Goal: Transaction & Acquisition: Book appointment/travel/reservation

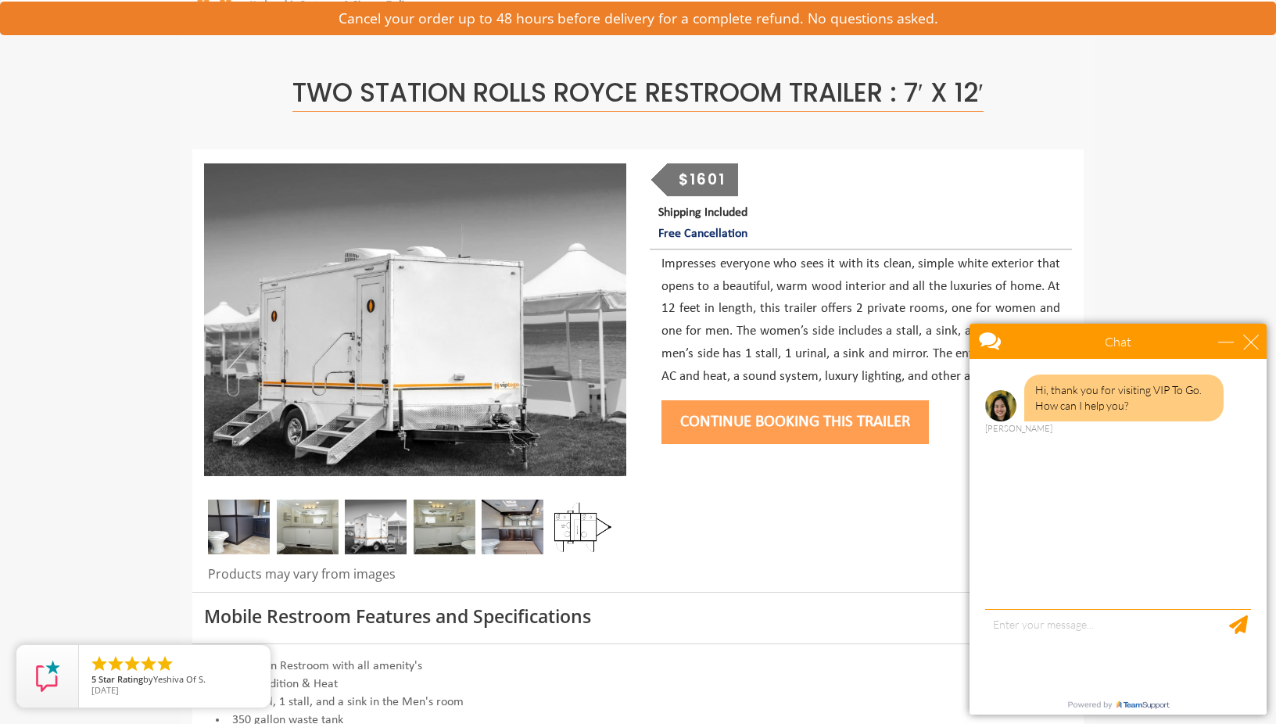
scroll to position [70, 0]
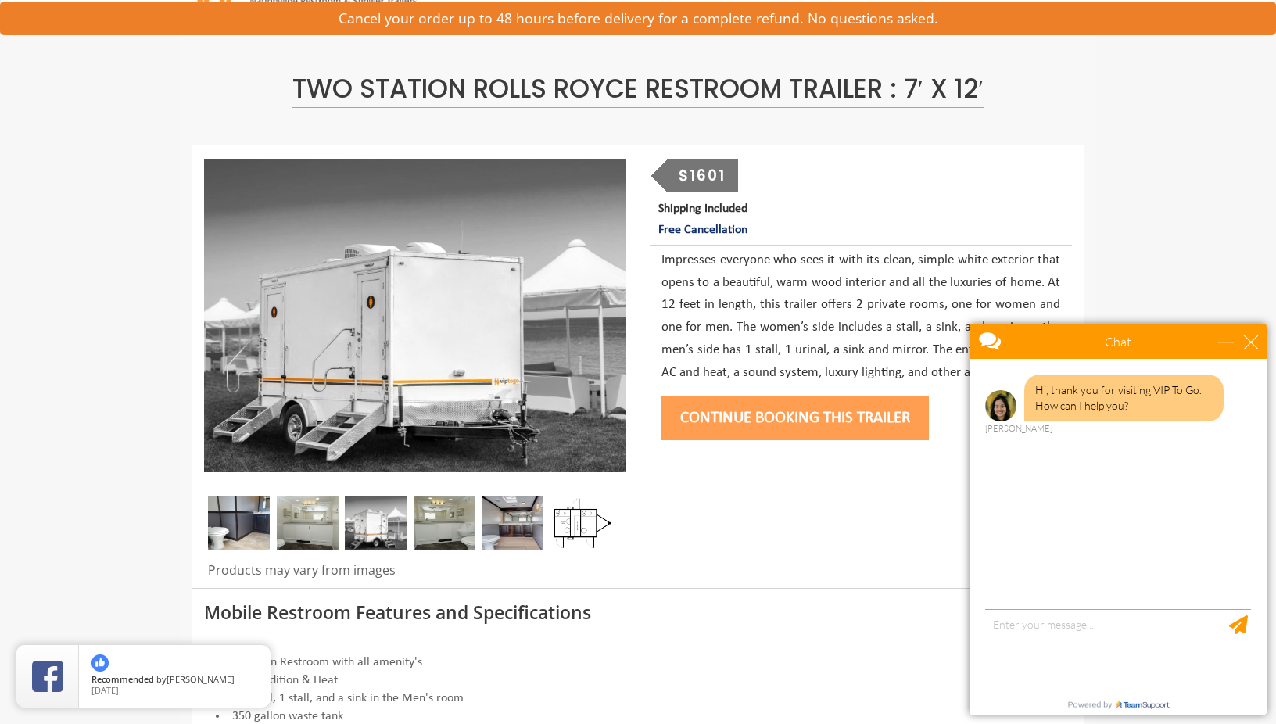
click at [235, 518] on img at bounding box center [239, 523] width 62 height 55
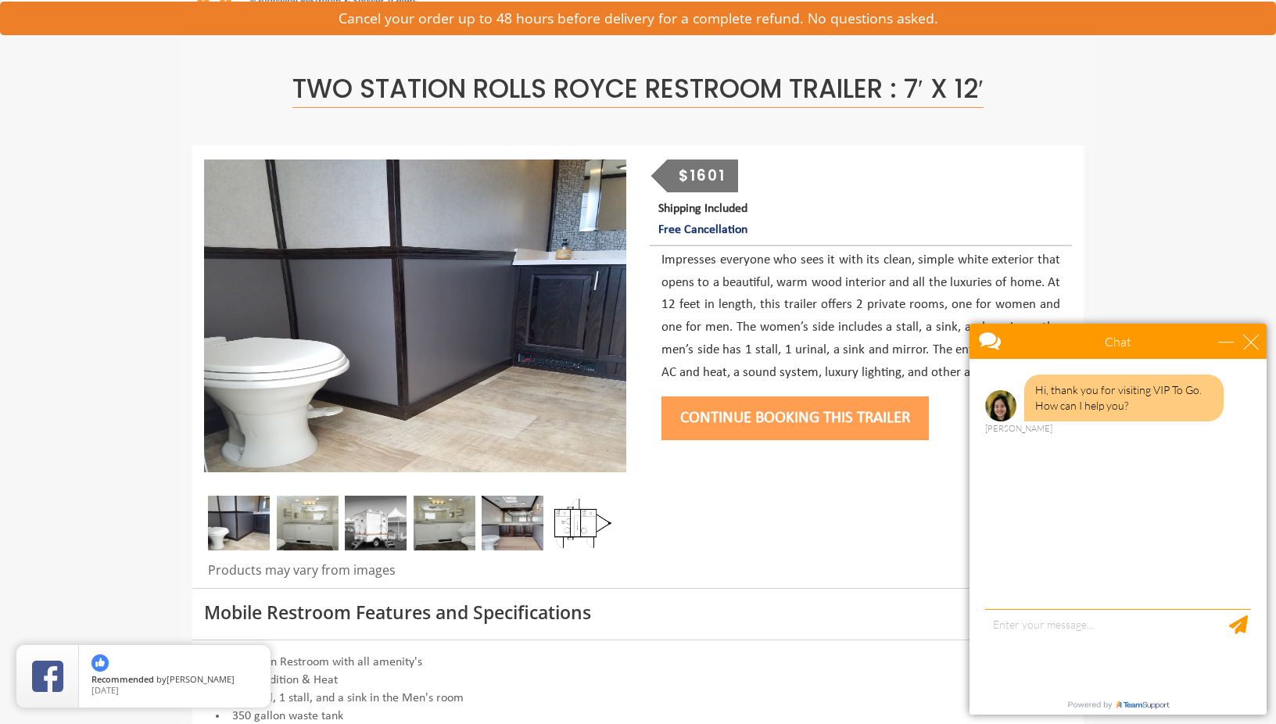
click at [307, 507] on img at bounding box center [308, 523] width 62 height 55
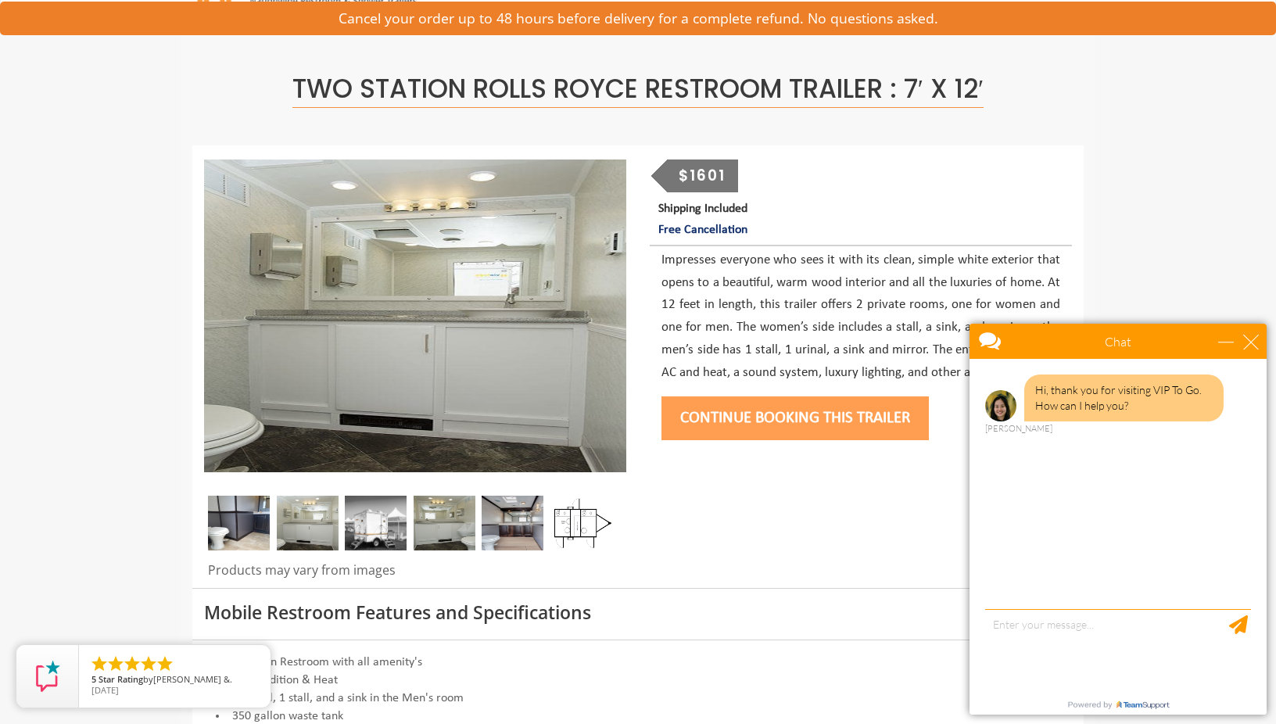
click at [364, 523] on img at bounding box center [376, 523] width 62 height 55
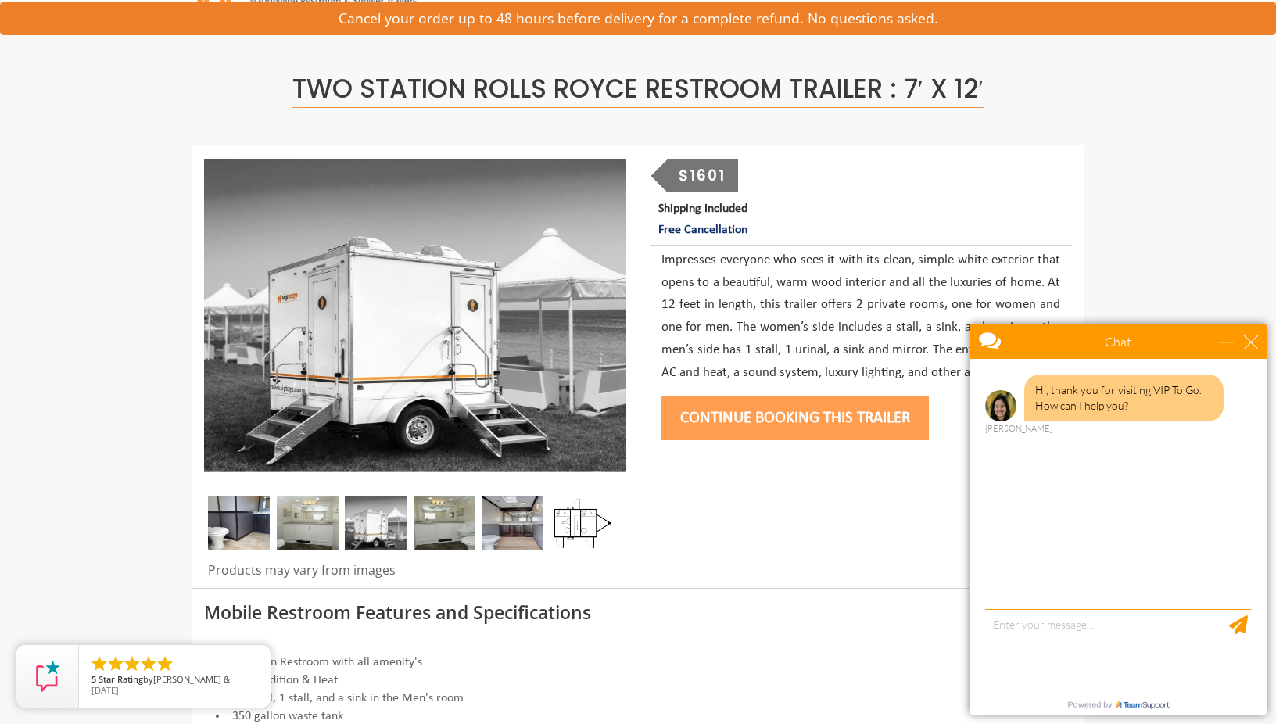
click at [446, 529] on img at bounding box center [445, 523] width 62 height 55
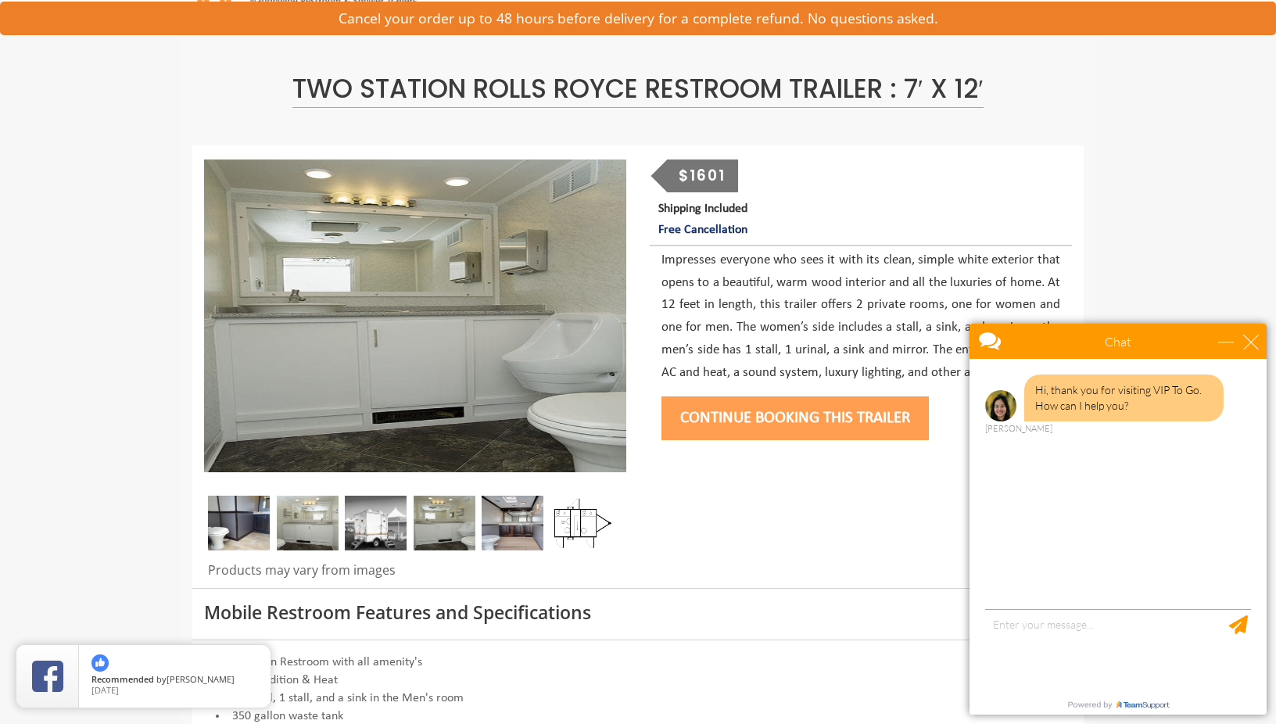
click at [511, 525] on img at bounding box center [513, 523] width 62 height 55
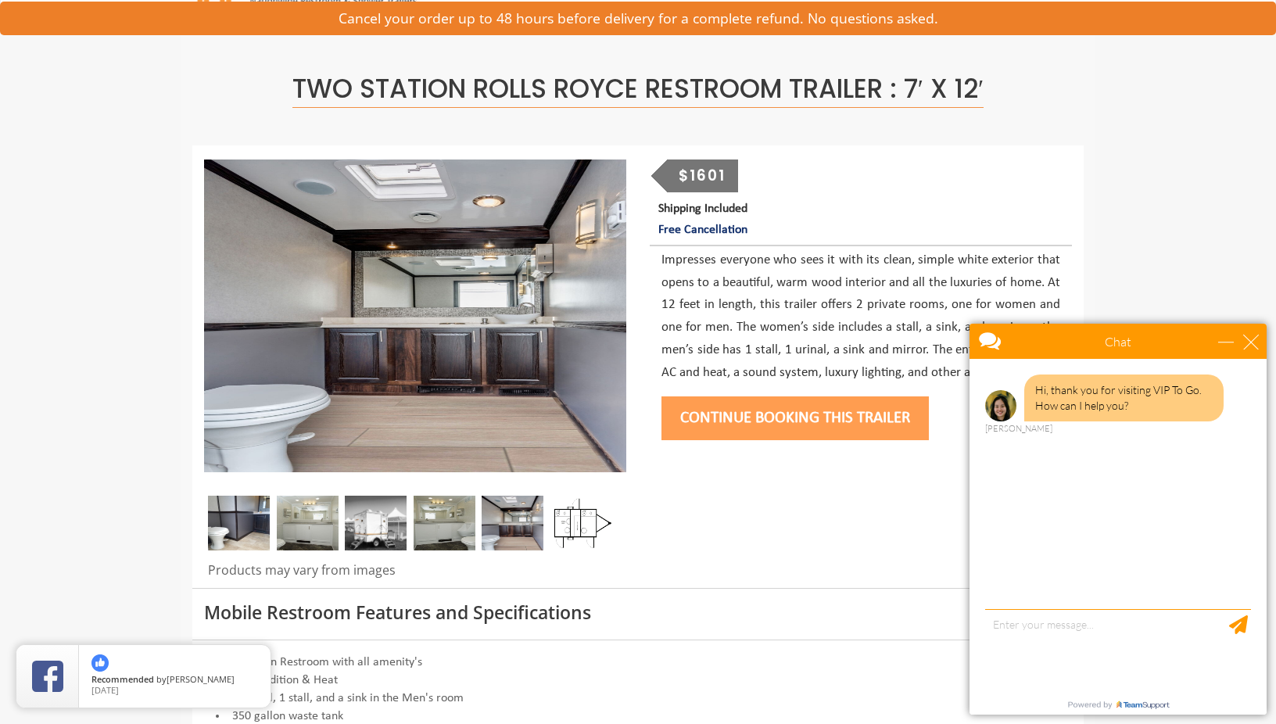
click at [577, 526] on img at bounding box center [581, 523] width 62 height 55
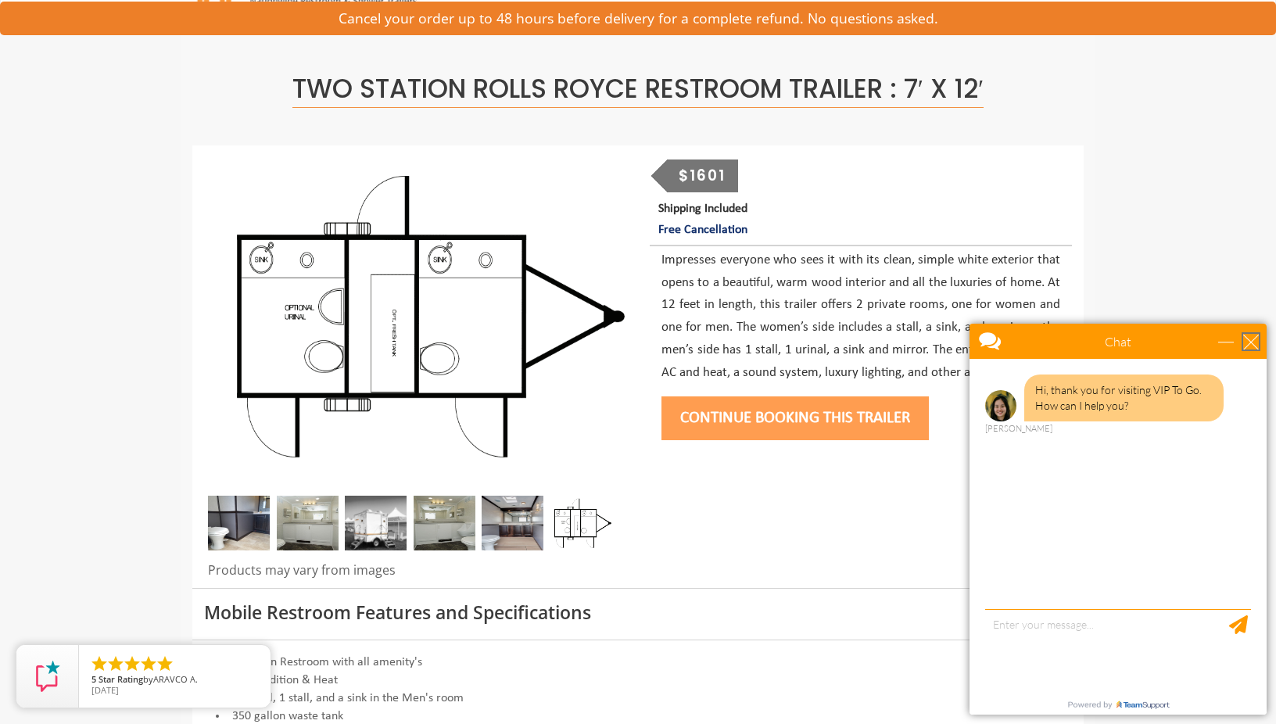
click at [1250, 343] on div "close" at bounding box center [1251, 342] width 16 height 16
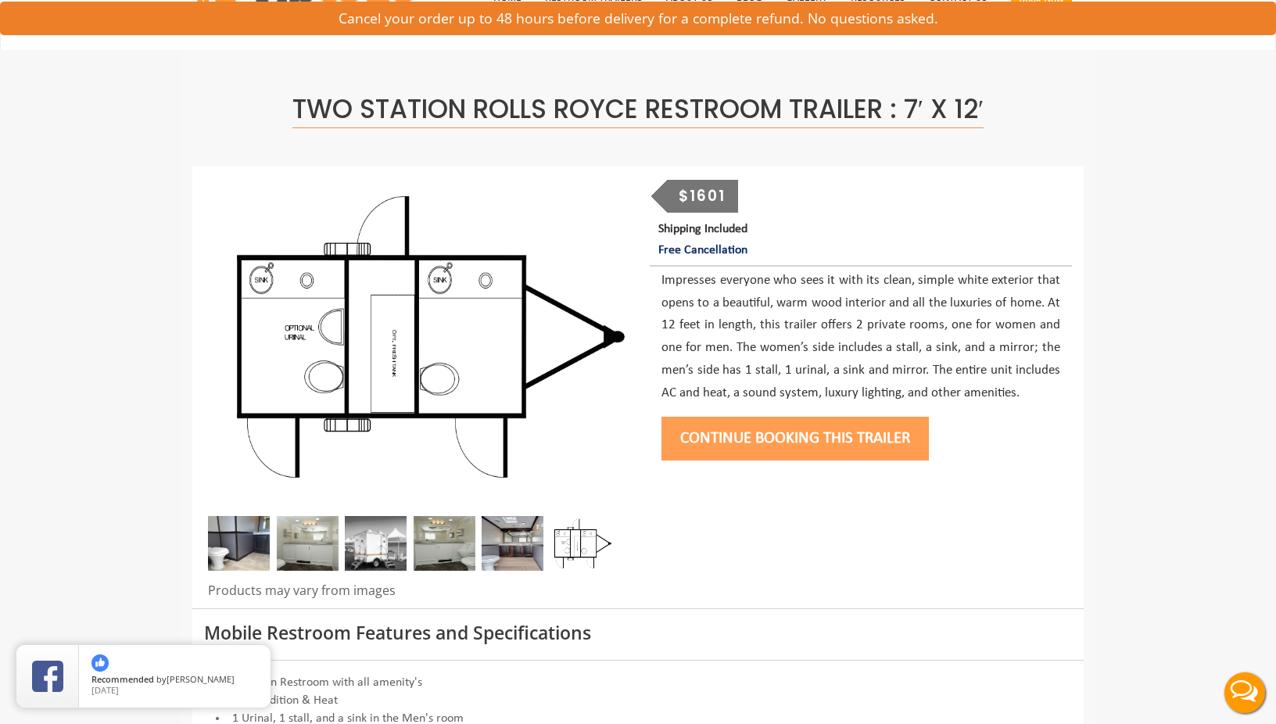
scroll to position [0, 0]
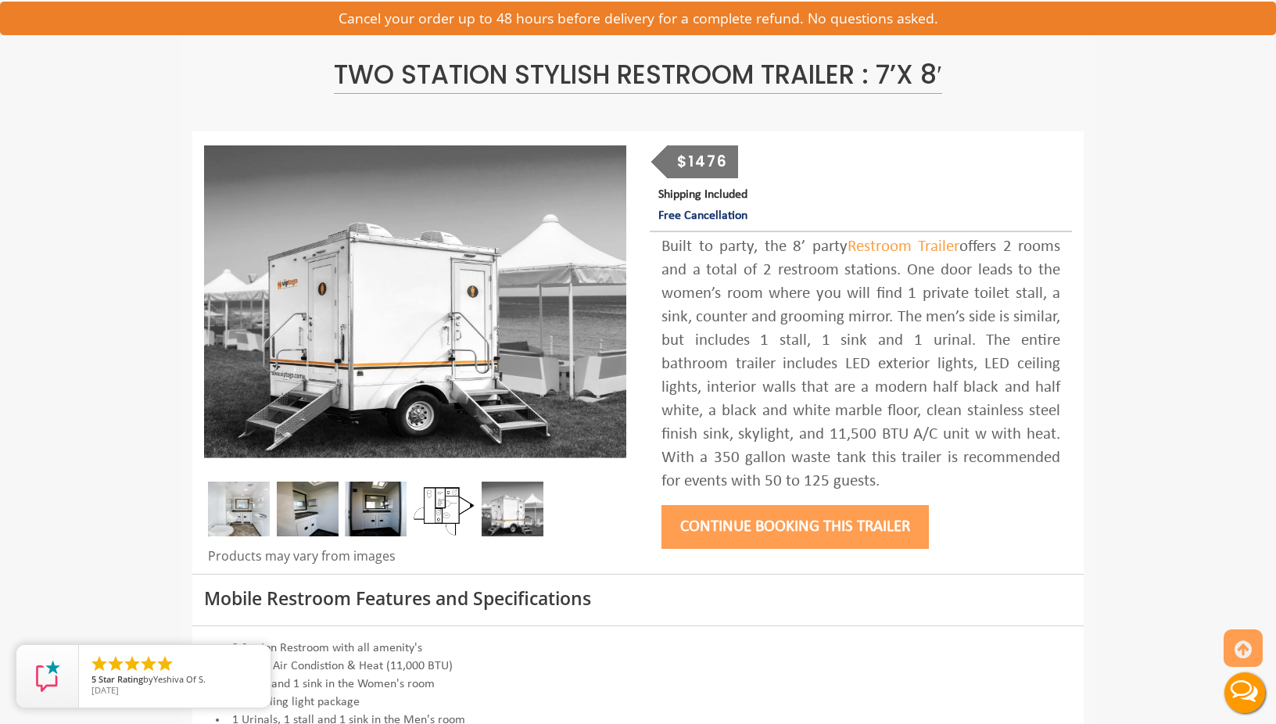
scroll to position [102, 0]
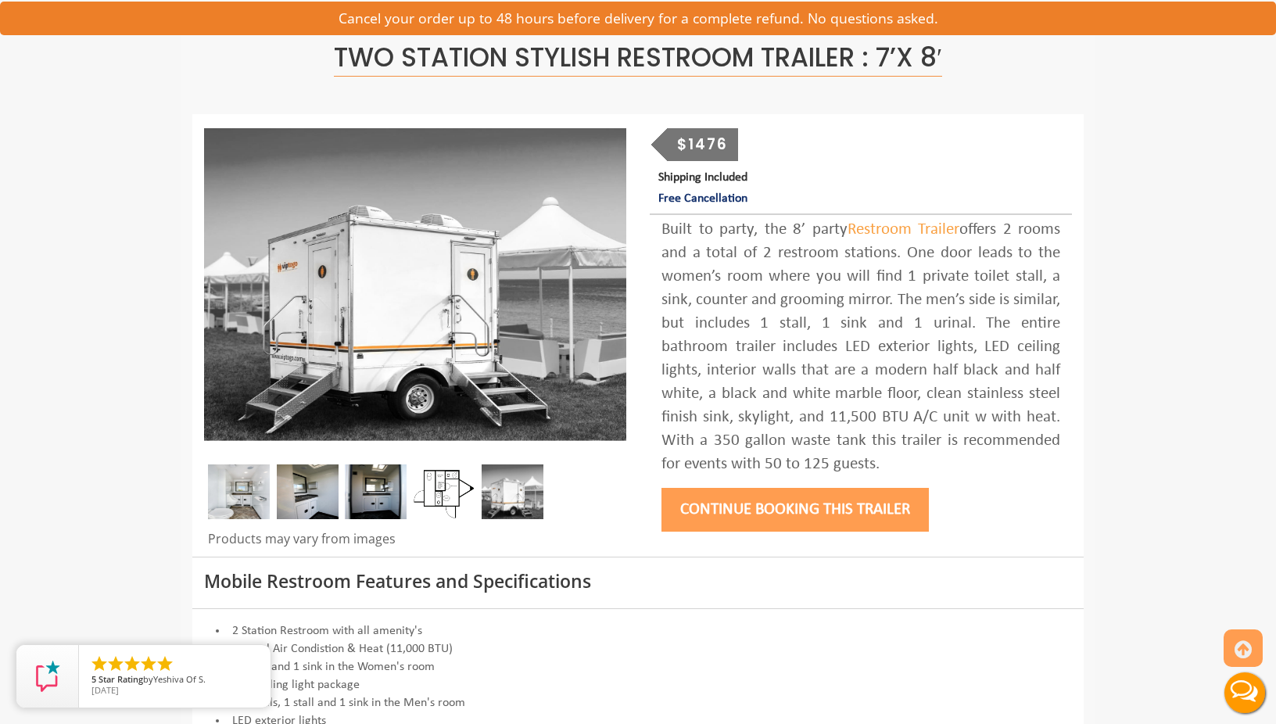
click at [449, 493] on img at bounding box center [445, 492] width 62 height 55
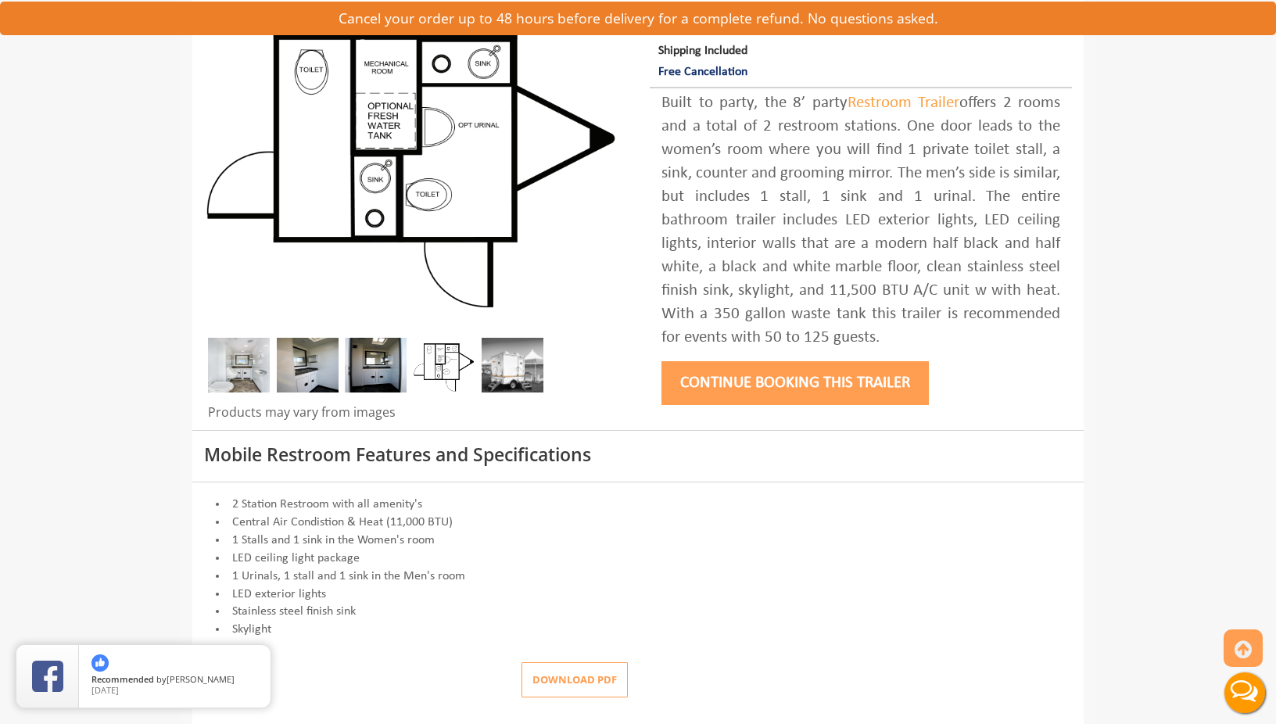
scroll to position [230, 0]
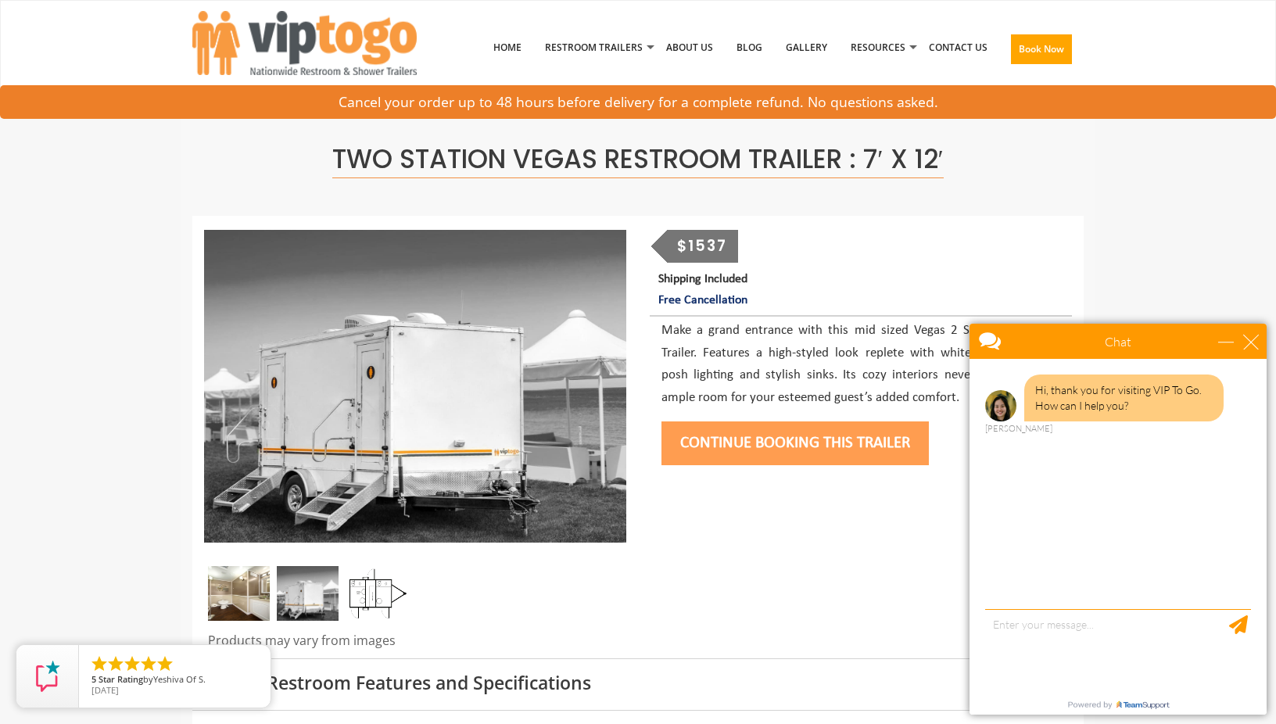
click at [234, 595] on img at bounding box center [239, 593] width 62 height 55
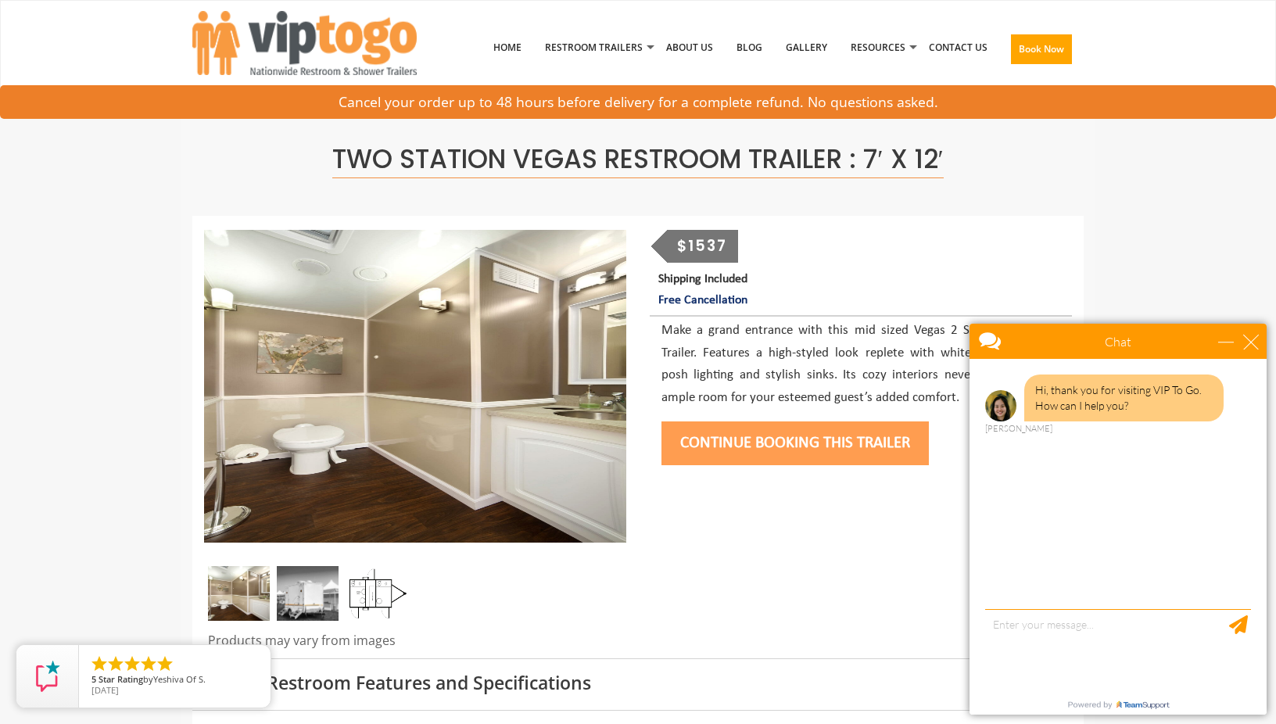
click at [300, 593] on img at bounding box center [308, 593] width 62 height 55
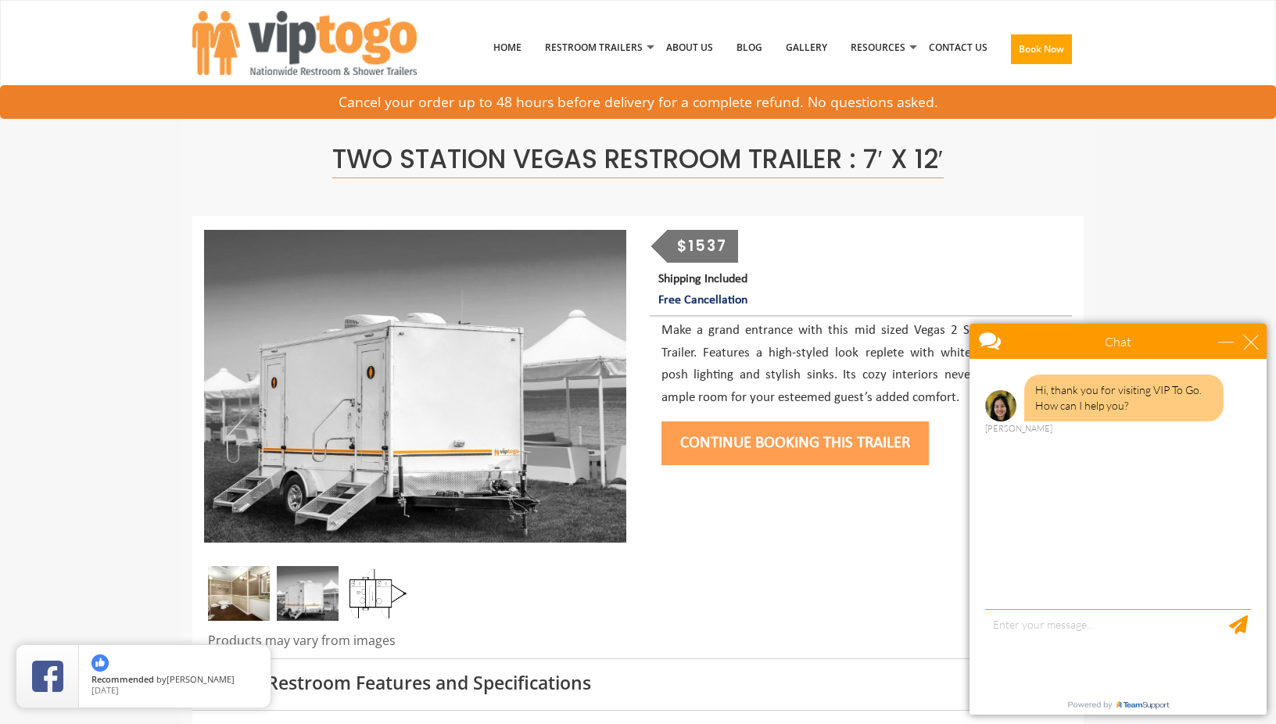
click at [387, 600] on img at bounding box center [376, 593] width 62 height 55
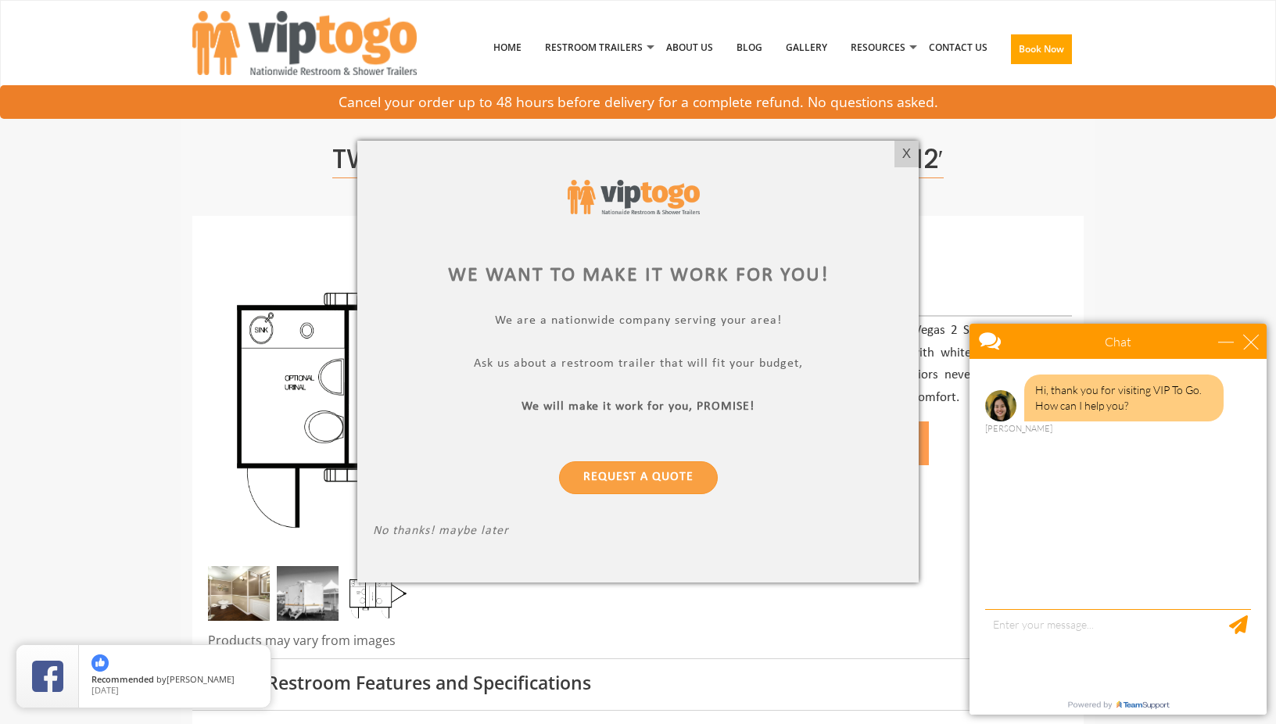
click at [181, 158] on div at bounding box center [638, 362] width 1276 height 724
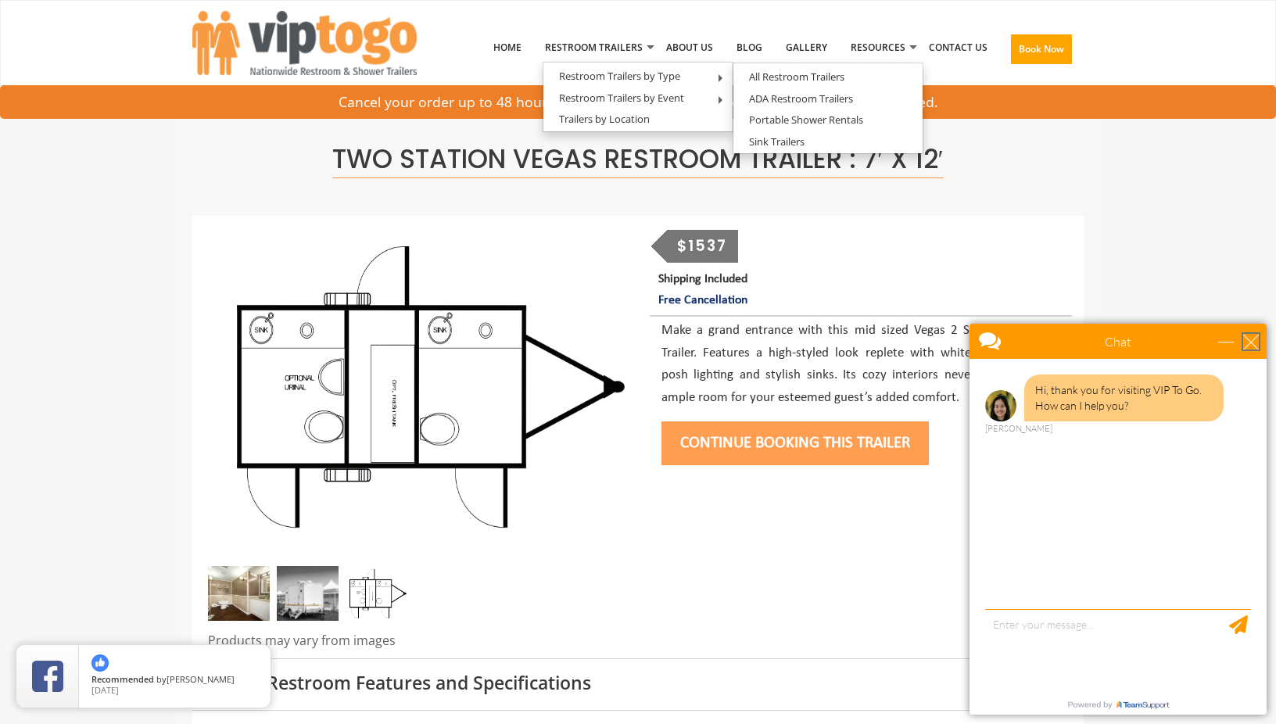
click at [1252, 343] on div "close" at bounding box center [1251, 342] width 16 height 16
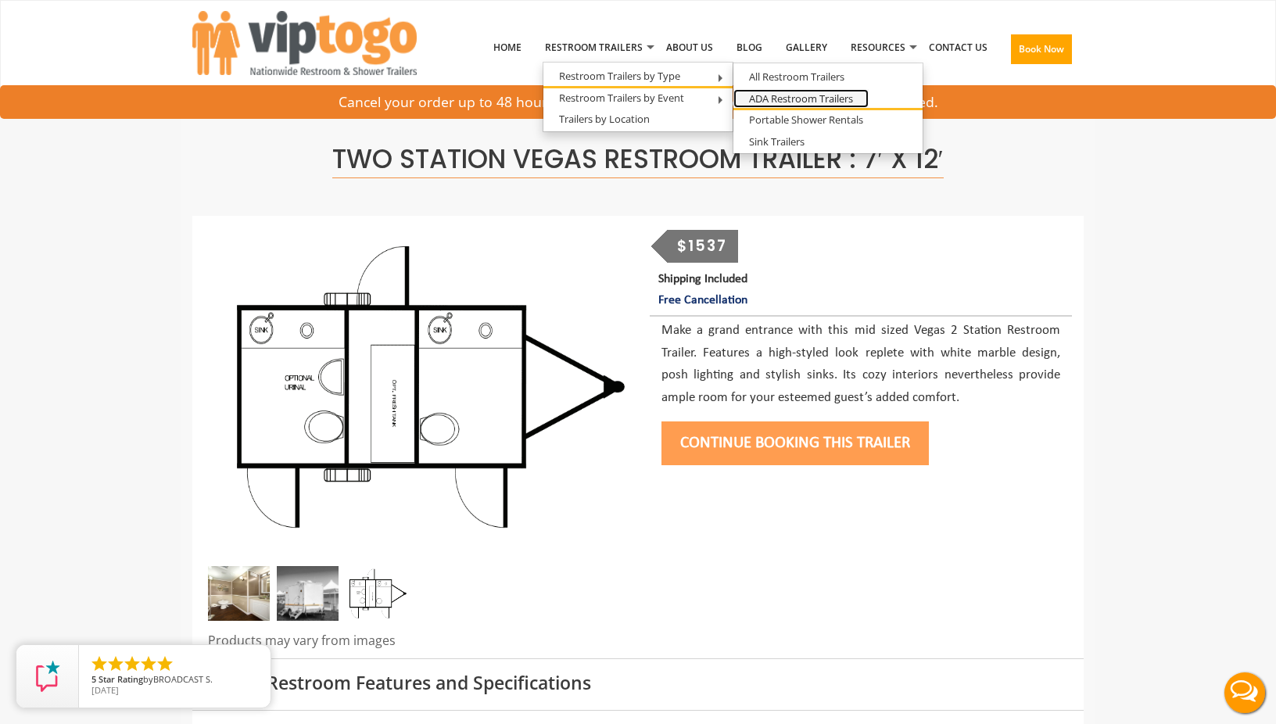
click at [805, 95] on link "ADA Restroom Trailers" at bounding box center [801, 99] width 135 height 20
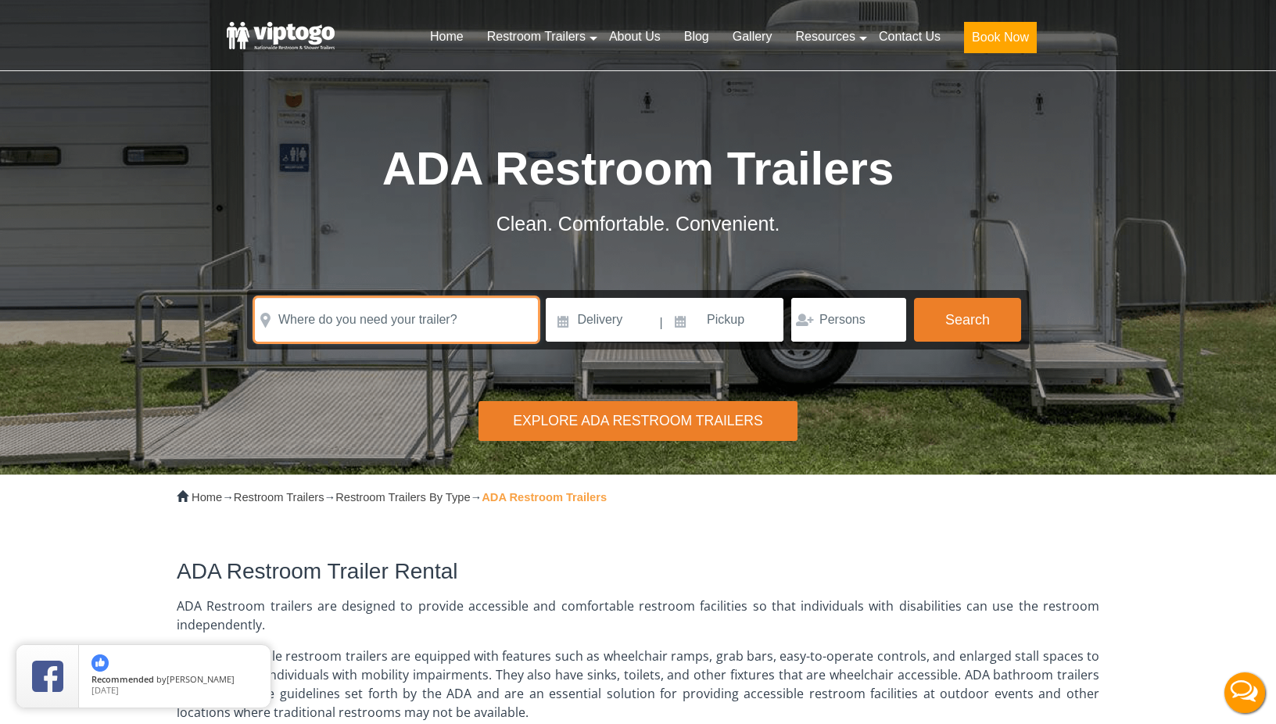
click at [424, 319] on input "text" at bounding box center [396, 320] width 283 height 44
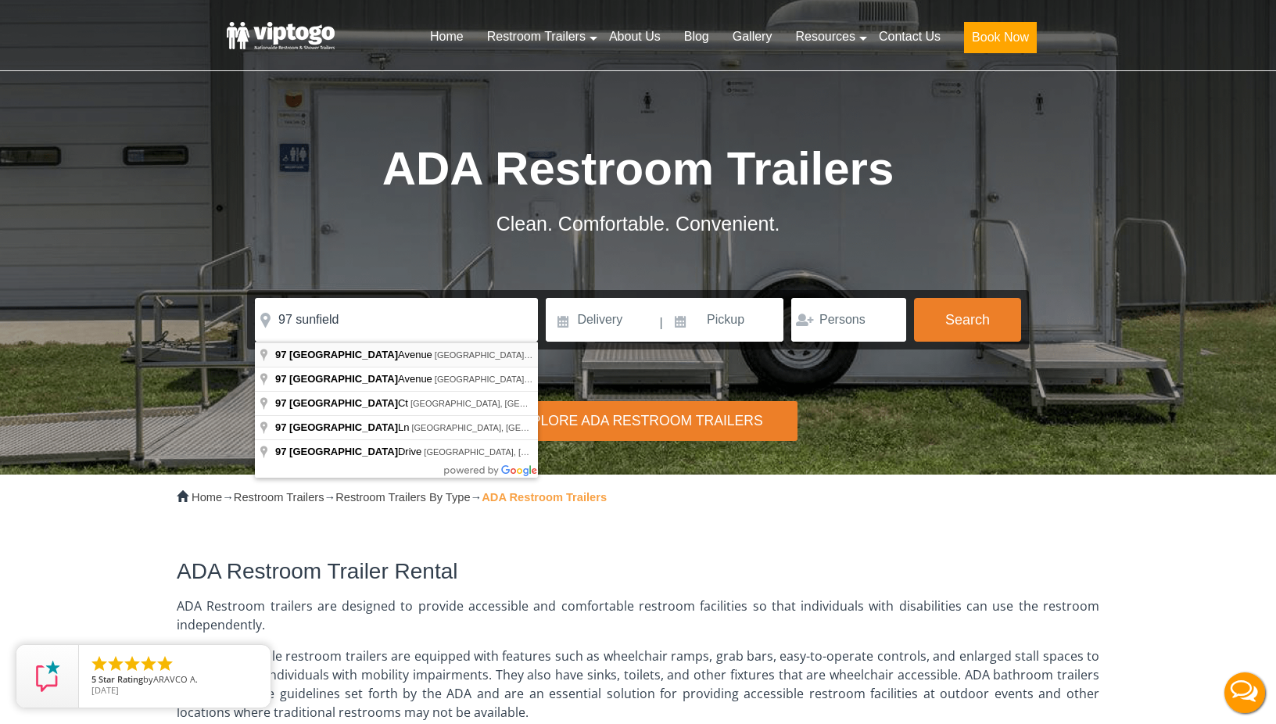
type input "97 Sunfield Avenue, Edison, NJ, USA"
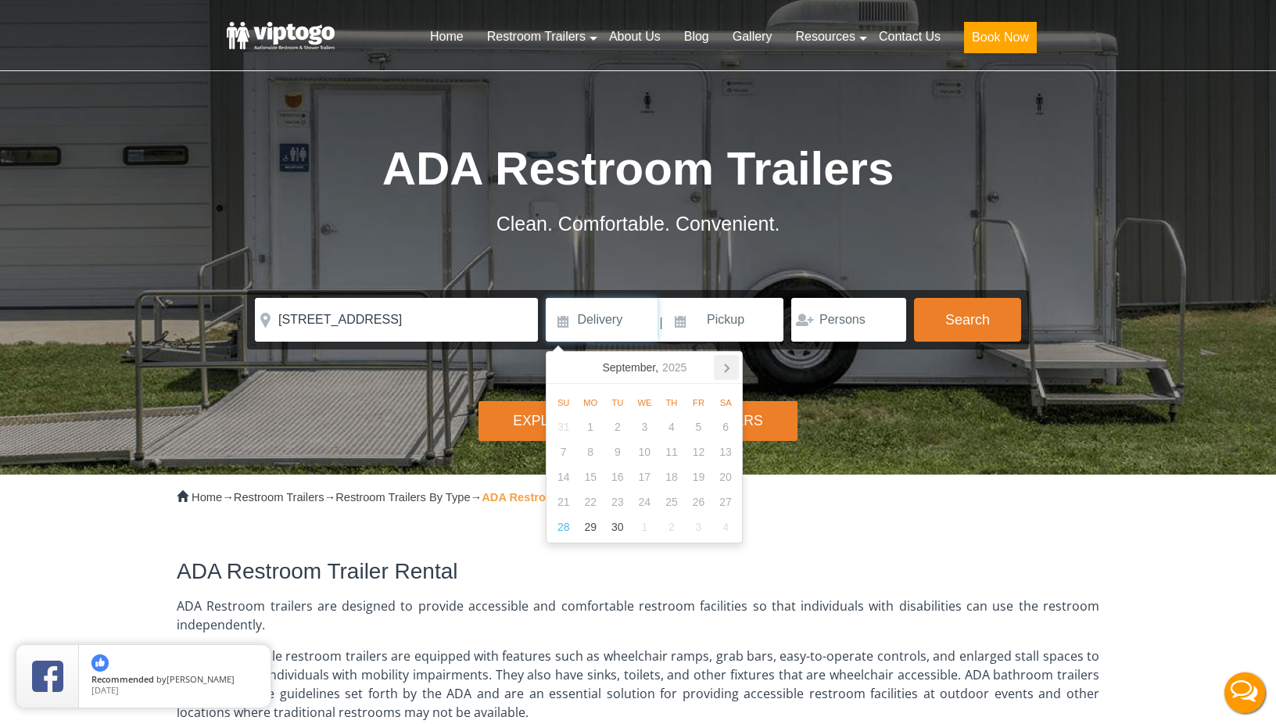
click at [722, 369] on icon at bounding box center [726, 367] width 25 height 25
click at [698, 474] on div "17" at bounding box center [698, 477] width 27 height 25
type input "10/17/2025"
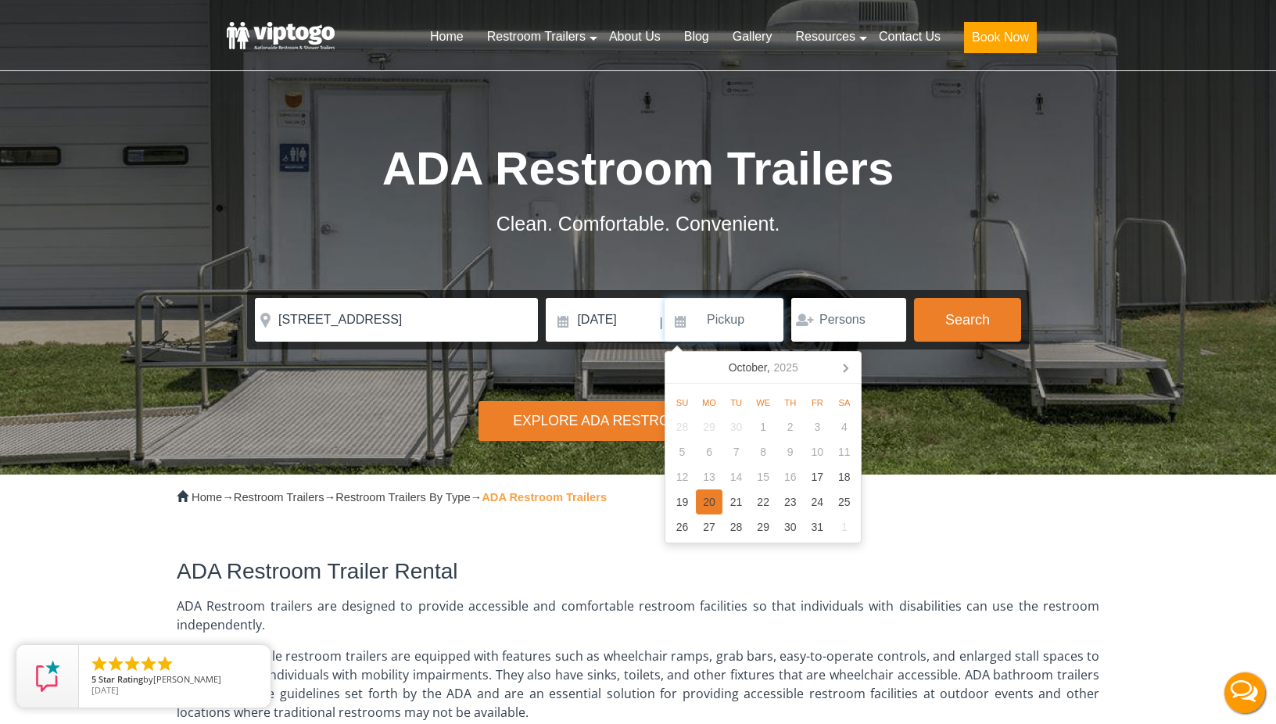
click at [706, 497] on div "20" at bounding box center [709, 502] width 27 height 25
type input "10/20/2025"
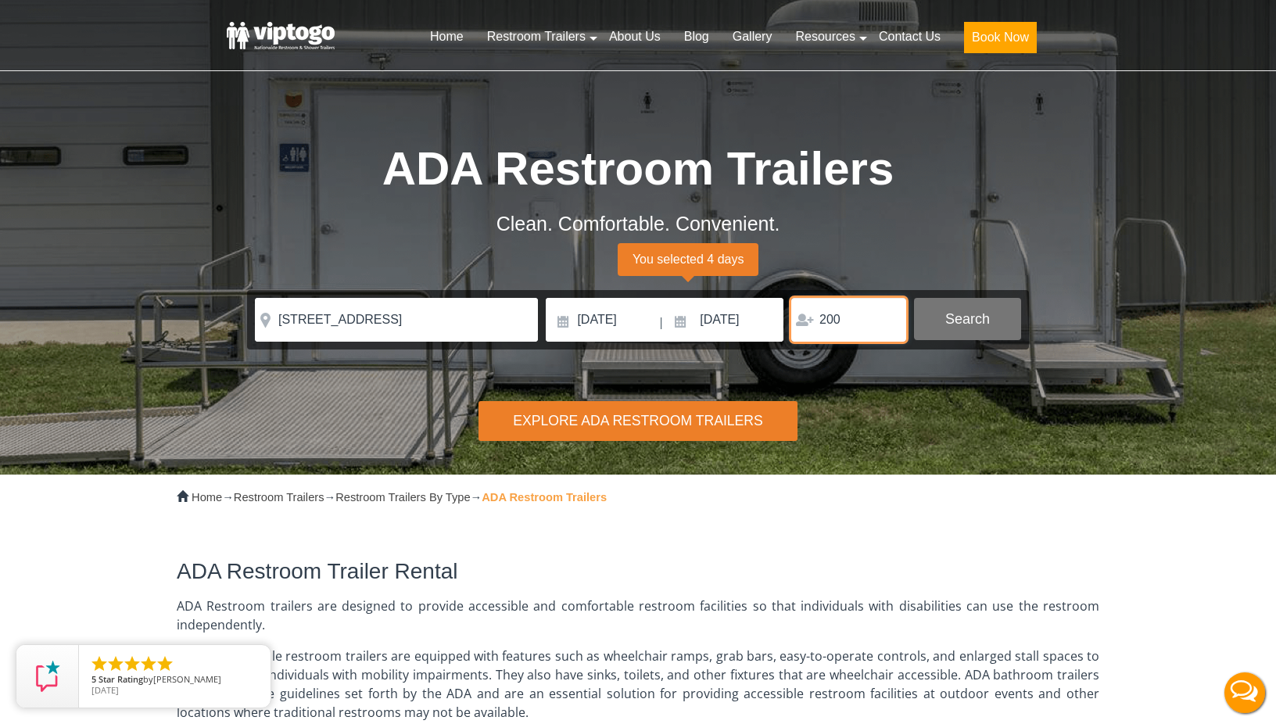
type input "200"
click at [969, 323] on button "Search" at bounding box center [967, 319] width 107 height 42
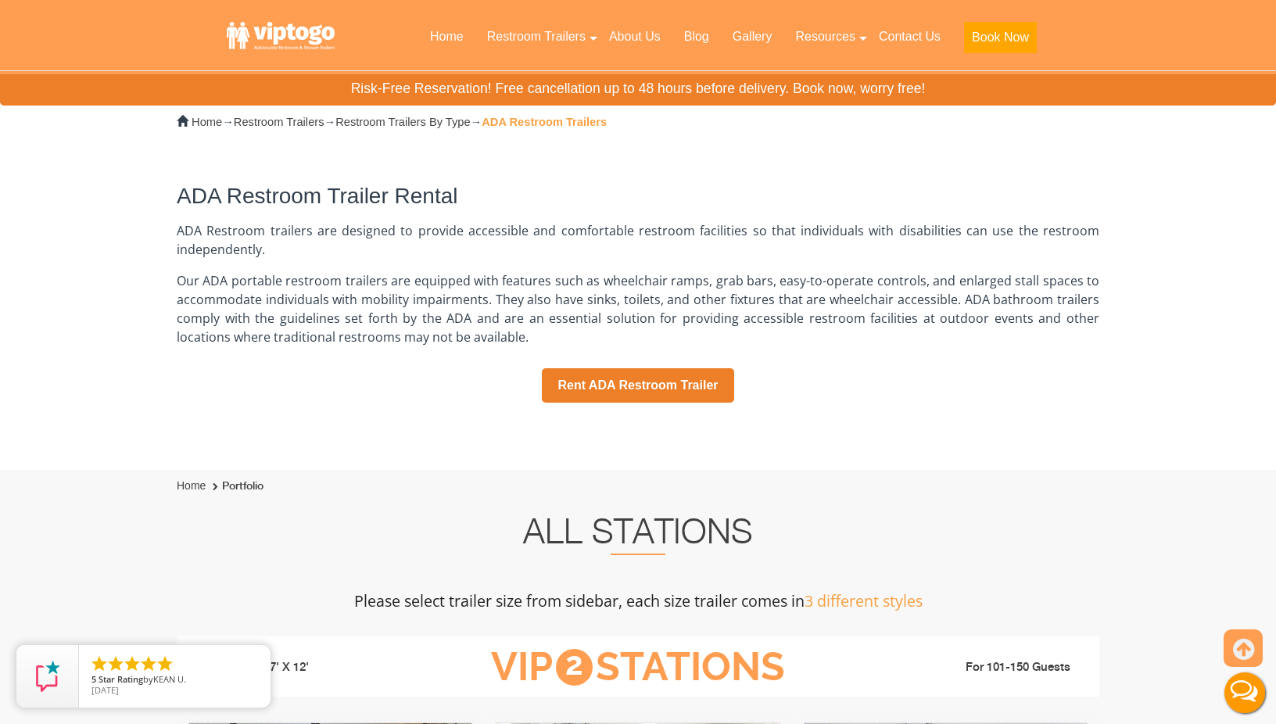
scroll to position [375, 0]
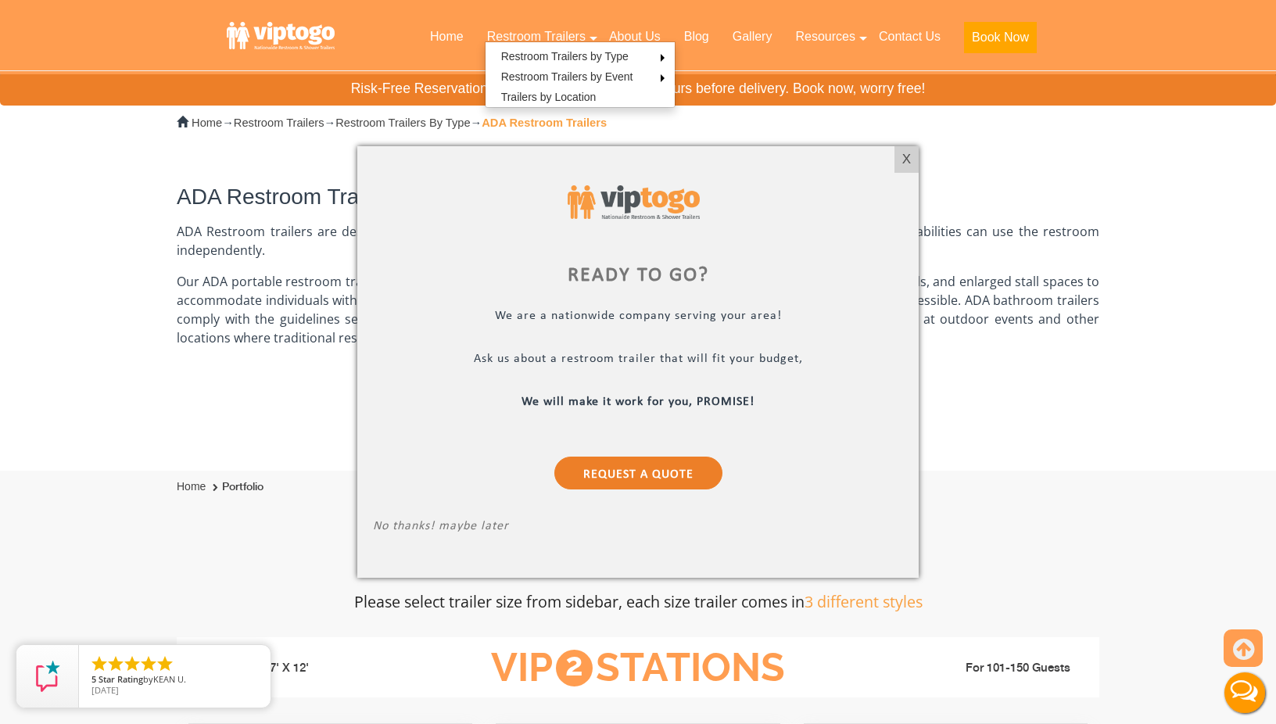
click at [134, 343] on div at bounding box center [638, 362] width 1276 height 724
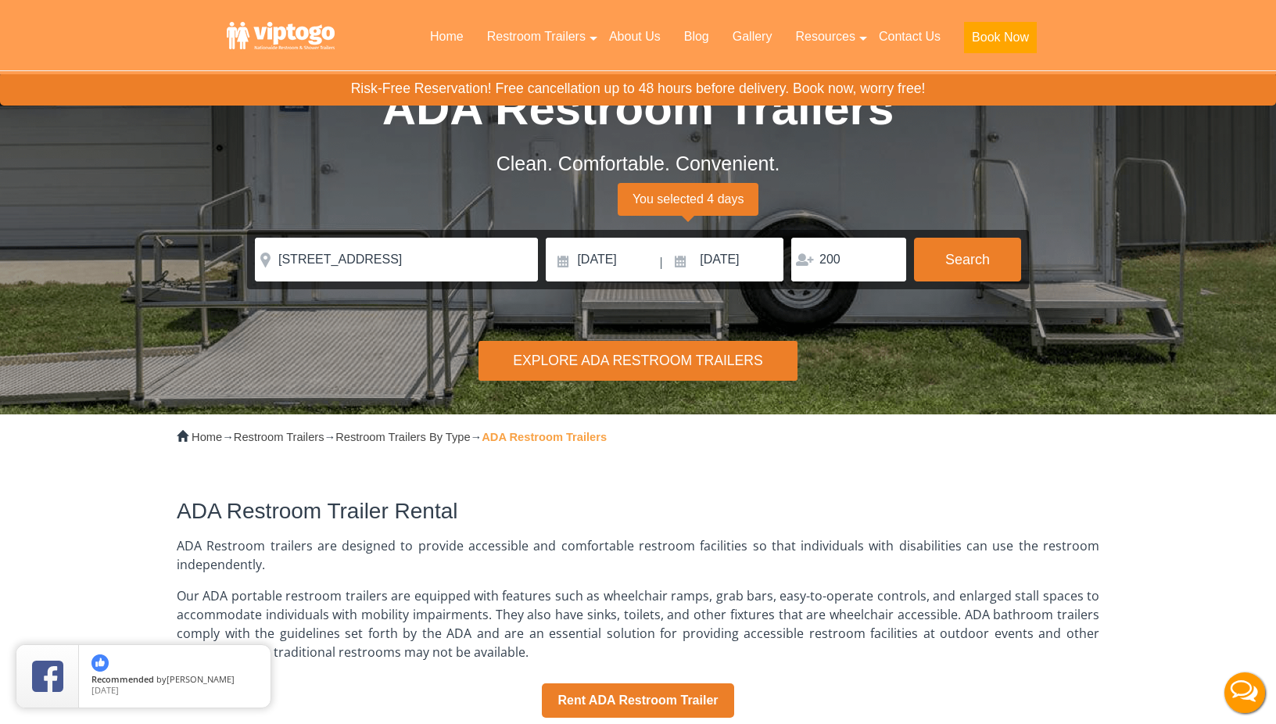
scroll to position [0, 0]
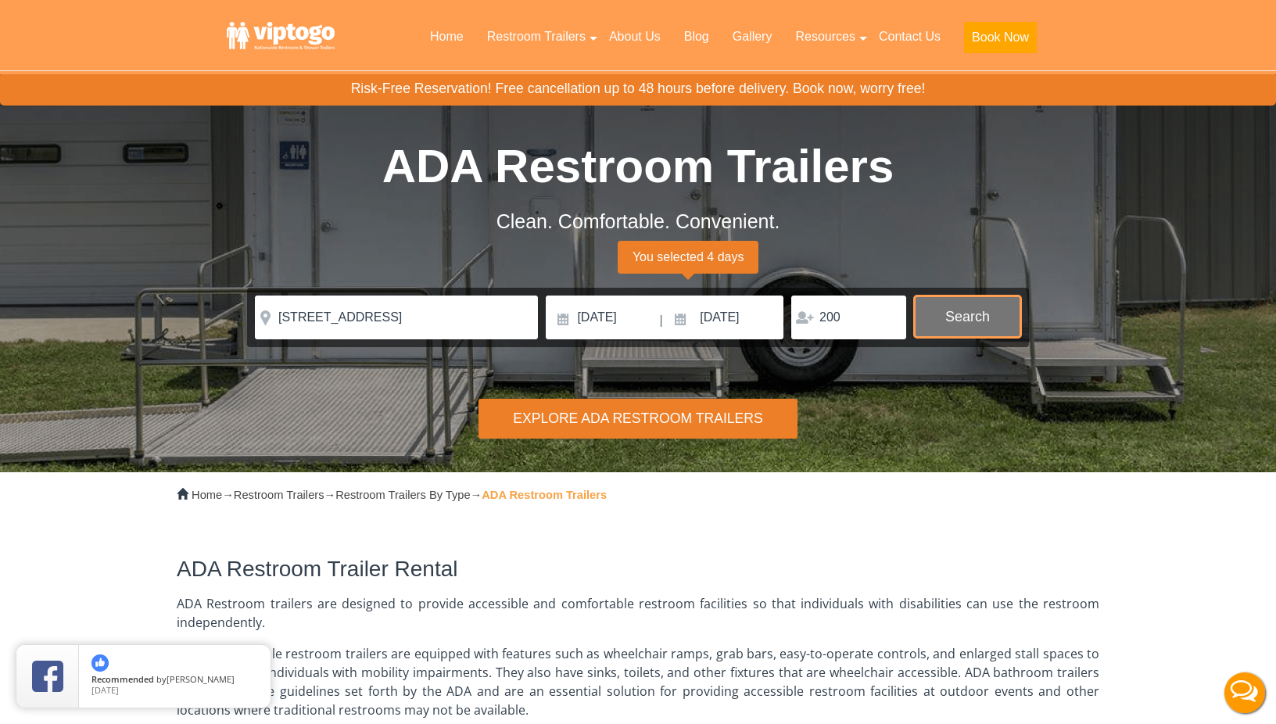
click at [992, 309] on button "Search" at bounding box center [967, 317] width 107 height 42
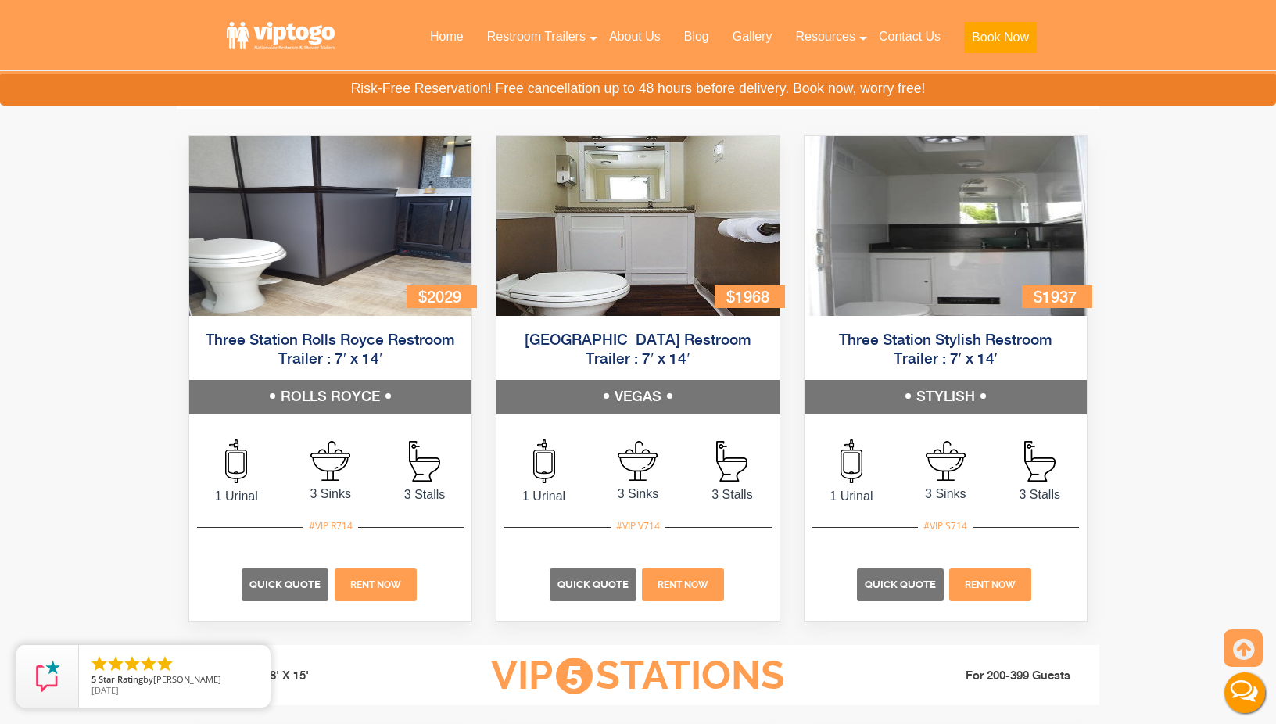
scroll to position [1924, 0]
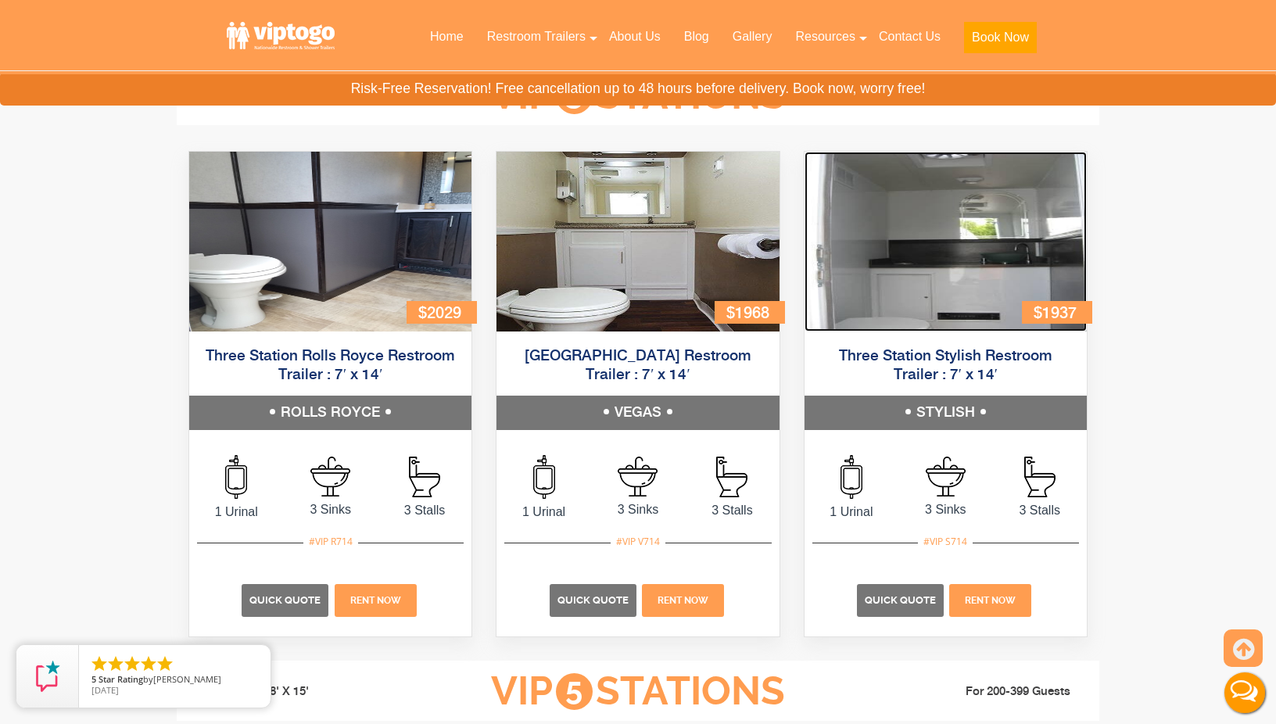
click at [951, 297] on img at bounding box center [946, 242] width 282 height 180
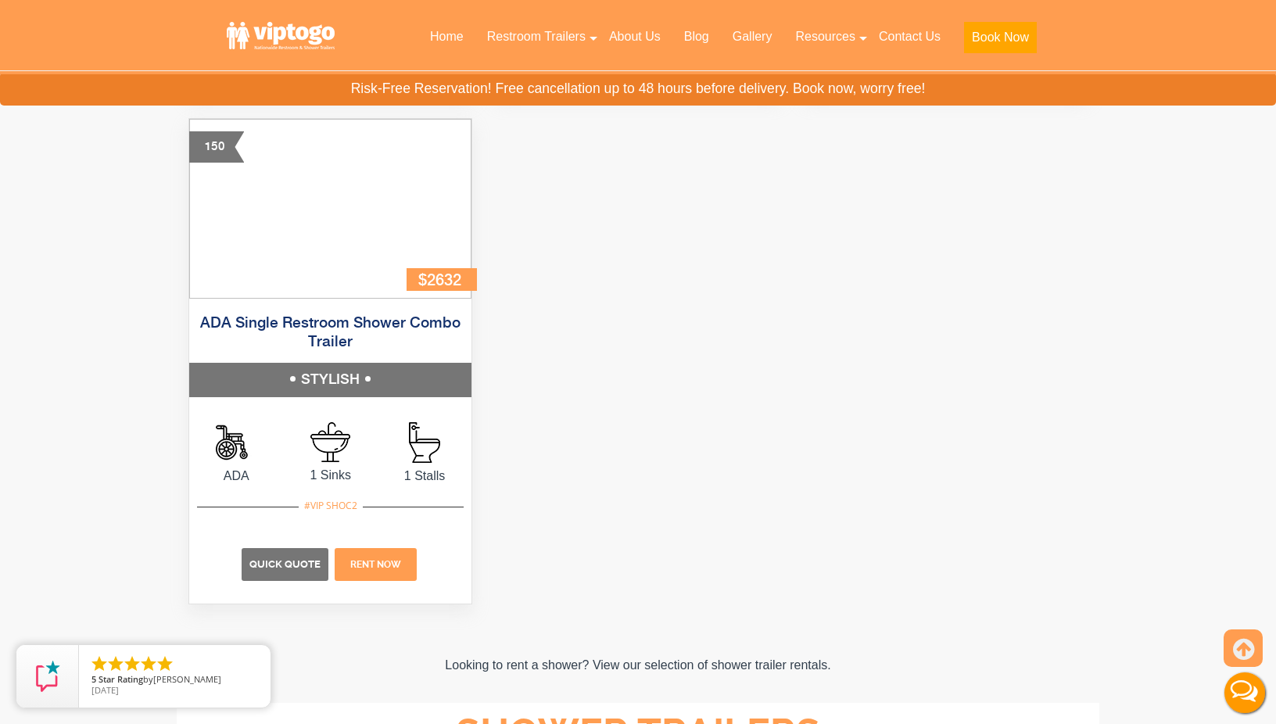
scroll to position [6039, 0]
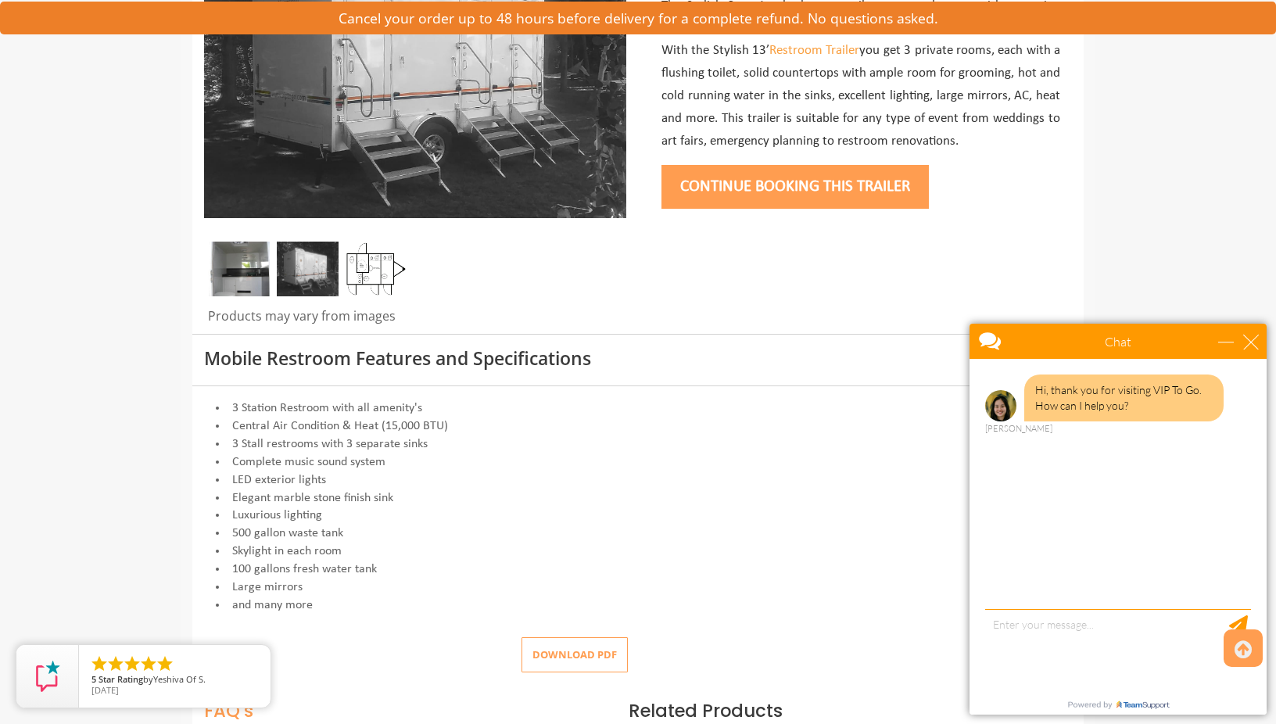
scroll to position [350, 0]
